Goal: Information Seeking & Learning: Compare options

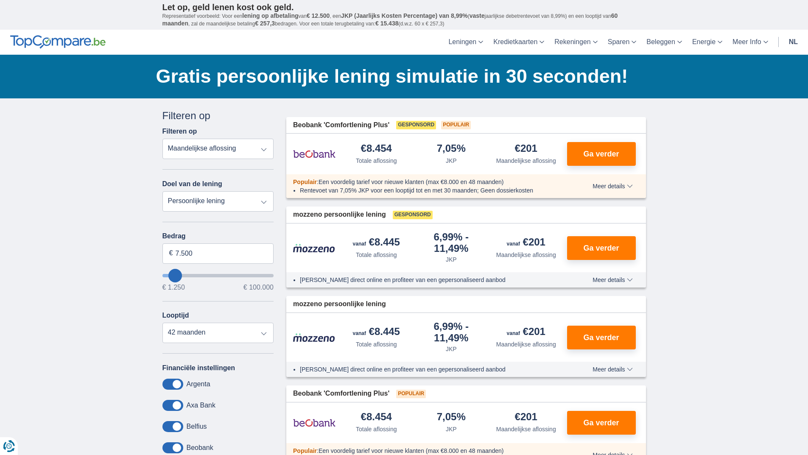
click at [795, 40] on link "nl" at bounding box center [793, 42] width 19 height 25
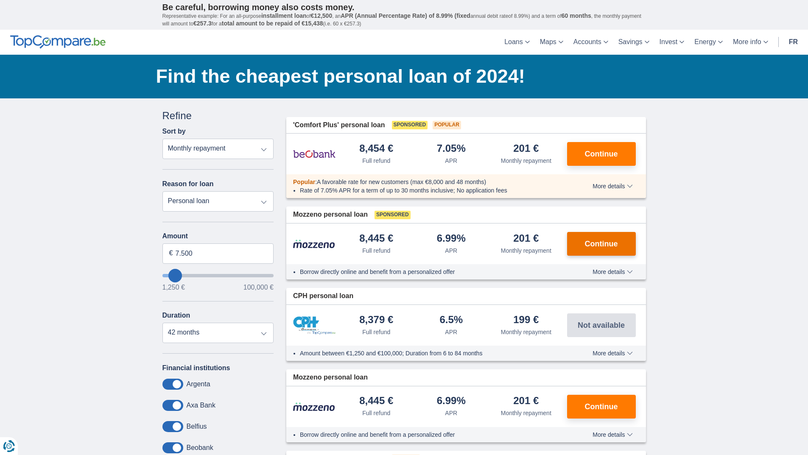
click at [604, 243] on font "Continue" at bounding box center [601, 244] width 33 height 8
